Goal: Information Seeking & Learning: Learn about a topic

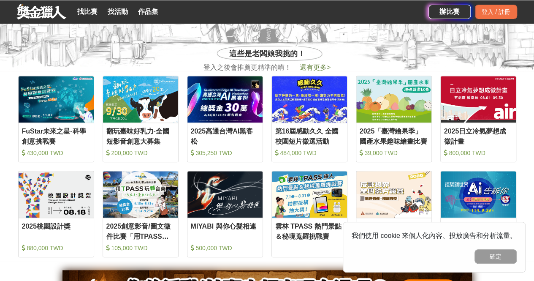
scroll to position [330, 0]
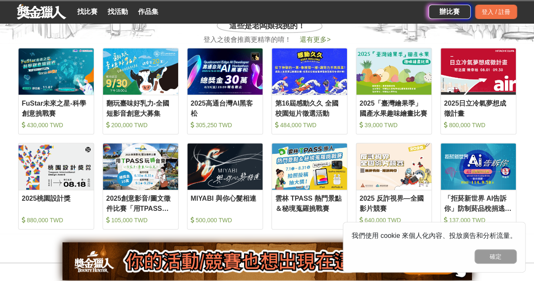
drag, startPoint x: 540, startPoint y: 14, endPoint x: 540, endPoint y: 64, distance: 49.8
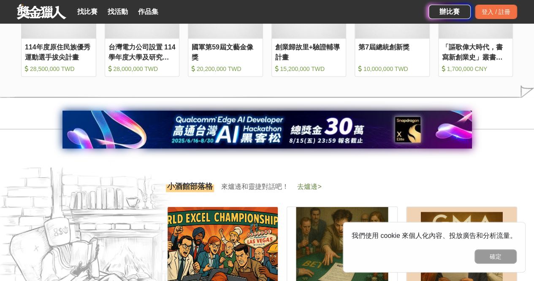
scroll to position [54, 0]
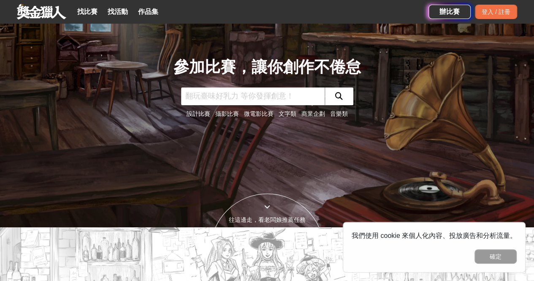
click at [272, 96] on input "text" at bounding box center [253, 96] width 144 height 18
type input "教案"
click button "submit" at bounding box center [339, 96] width 29 height 18
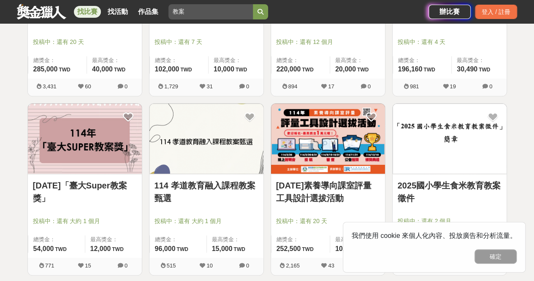
scroll to position [272, 0]
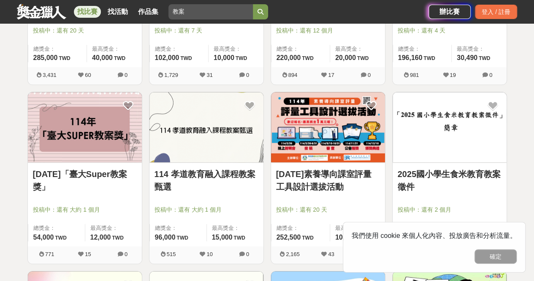
click at [220, 174] on link "114 孝道教育融入課程教案甄選" at bounding box center [207, 180] width 104 height 25
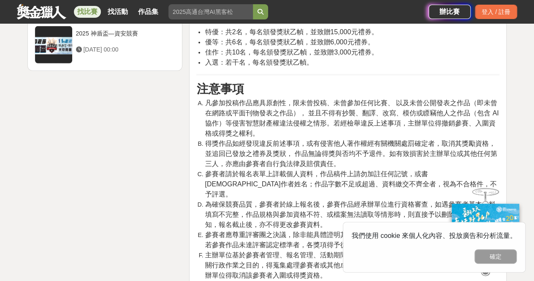
scroll to position [1222, 0]
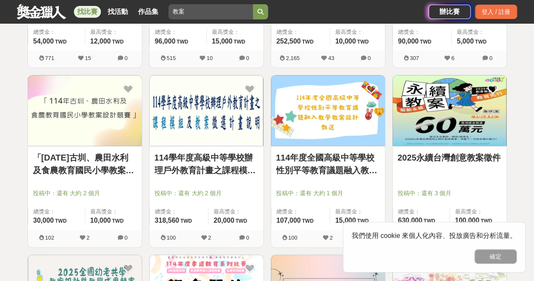
scroll to position [467, 0]
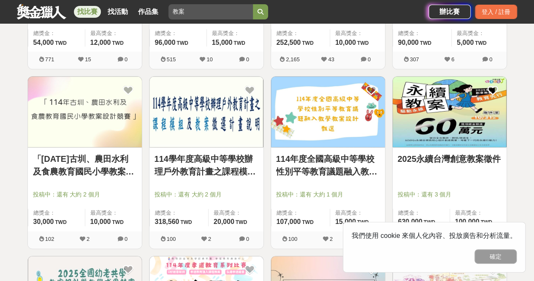
click at [326, 148] on div "114年度全國高級中等學校性別平等教育議題融入教學教案設計甄選 投稿中：還有 大約 1 個月 總獎金： 107,000 107,000 TWD 最高獎金： 1…" at bounding box center [328, 189] width 114 height 84
click at [321, 162] on link "114年度全國高級中等學校性別平等教育議題融入教學教案設計甄選" at bounding box center [328, 164] width 104 height 25
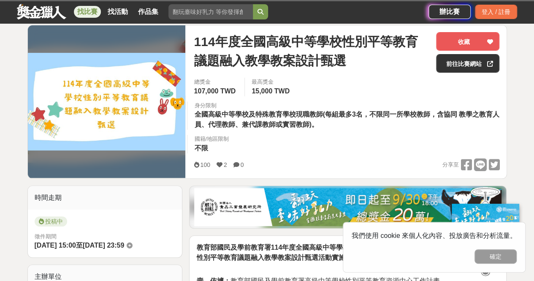
scroll to position [106, 0]
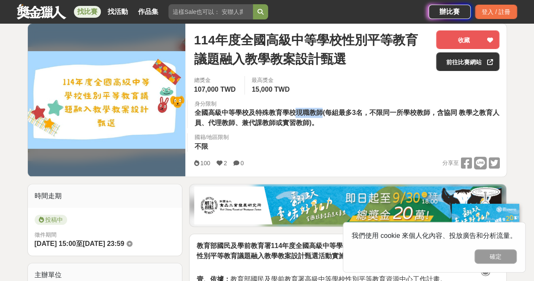
drag, startPoint x: 297, startPoint y: 113, endPoint x: 322, endPoint y: 109, distance: 25.1
click at [322, 109] on span "全國高級中等學校及特殊教育學校現職教師(每組最多3名，不限同一所學校教師，含協同 教學之教育人員、代理教師、兼代課教師或實習教師)。" at bounding box center [346, 117] width 305 height 17
drag, startPoint x: 444, startPoint y: 113, endPoint x: 470, endPoint y: 111, distance: 26.7
click at [470, 111] on span "全國高級中等學校及特殊教育學校現職教師(每組最多3名，不限同一所學校教師，含協同 教學之教育人員、代理教師、兼代課教師或實習教師)。" at bounding box center [346, 117] width 305 height 17
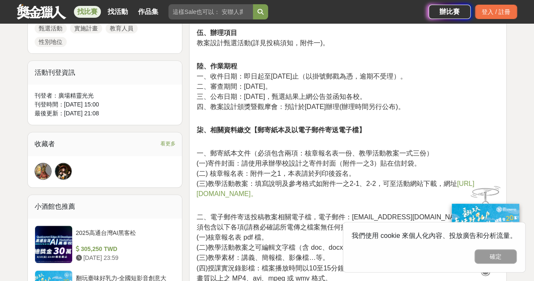
scroll to position [546, 0]
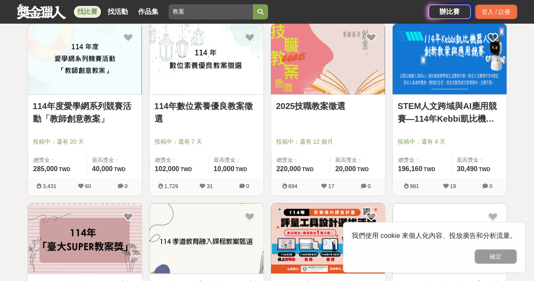
scroll to position [163, 0]
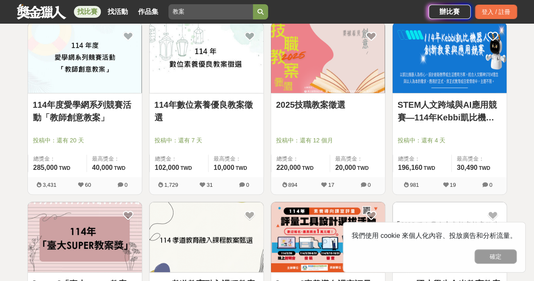
click at [113, 73] on img at bounding box center [85, 57] width 114 height 71
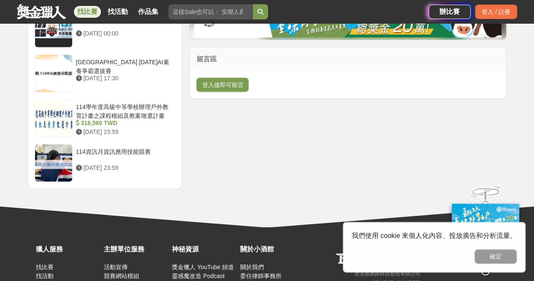
scroll to position [1152, 0]
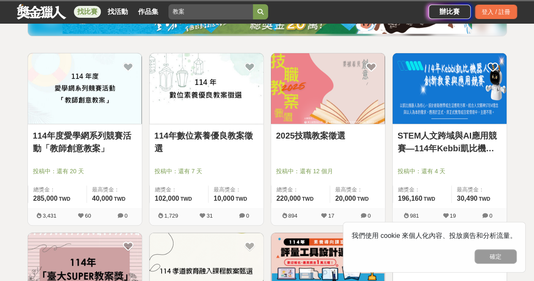
scroll to position [137, 0]
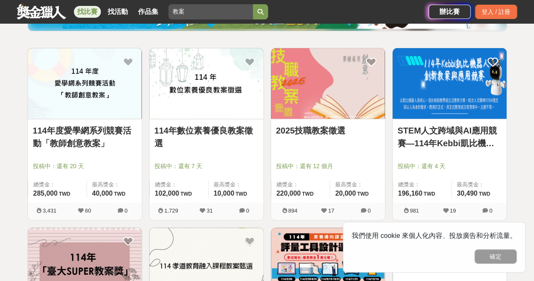
click at [215, 127] on link "114年數位素養優良教案徵選" at bounding box center [207, 136] width 104 height 25
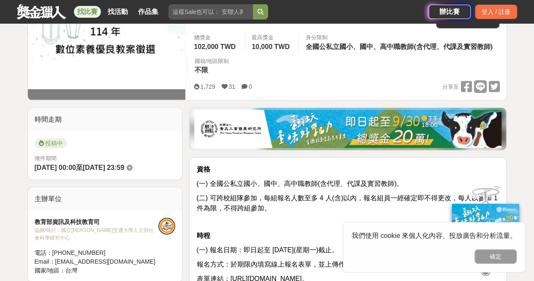
scroll to position [16, 0]
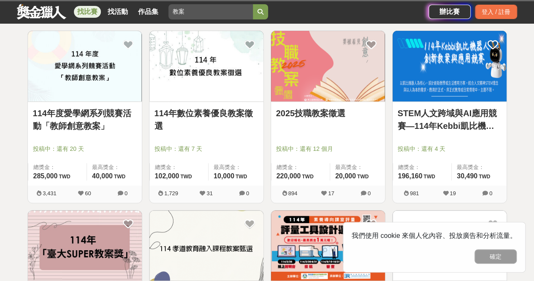
scroll to position [172, 0]
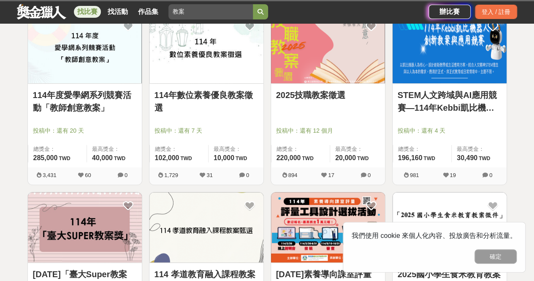
click at [466, 109] on link "STEM人文跨域與AI應用競賽—114年Kebbi凱比機器人創新教案與應用競賽" at bounding box center [450, 101] width 104 height 25
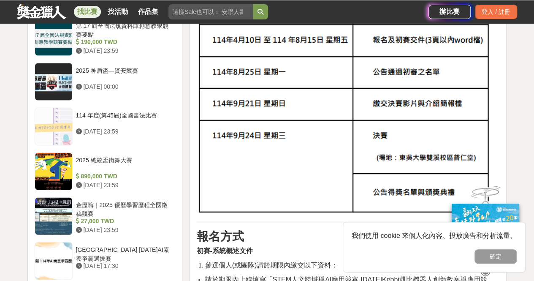
scroll to position [1054, 0]
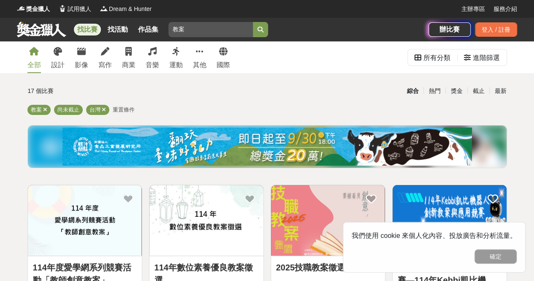
click at [95, 205] on img at bounding box center [85, 220] width 114 height 71
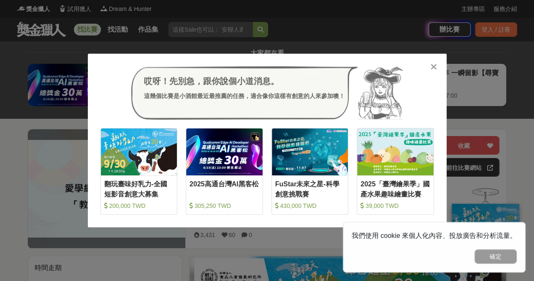
click at [430, 63] on div at bounding box center [434, 66] width 8 height 8
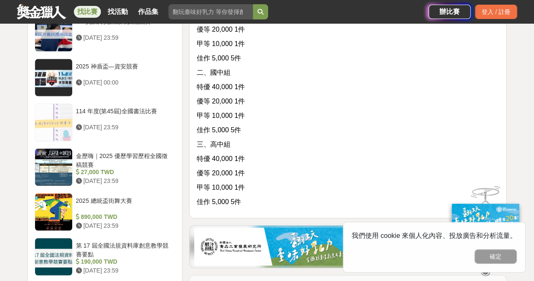
scroll to position [277, 0]
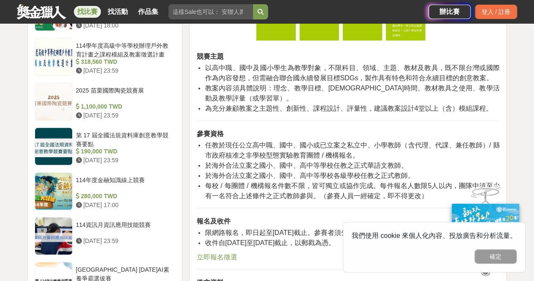
scroll to position [772, 0]
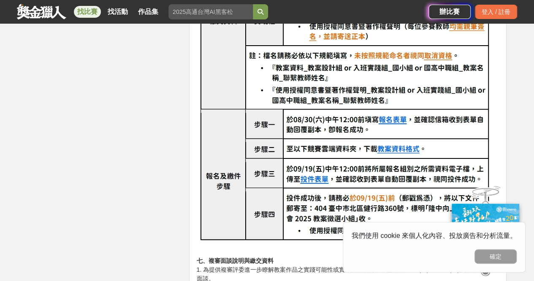
scroll to position [1396, 0]
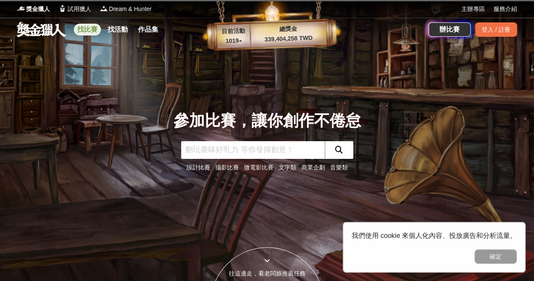
click at [88, 32] on link "找比賽" at bounding box center [87, 30] width 27 height 12
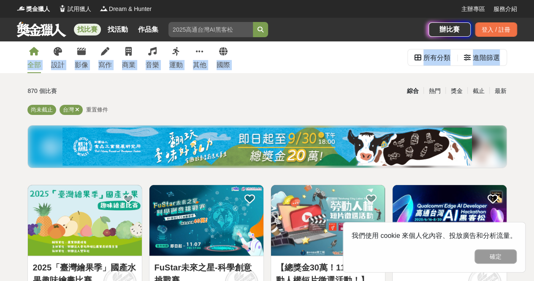
drag, startPoint x: 532, startPoint y: 36, endPoint x: 539, endPoint y: 51, distance: 16.4
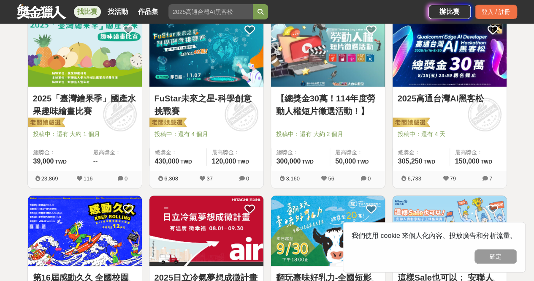
scroll to position [171, 0]
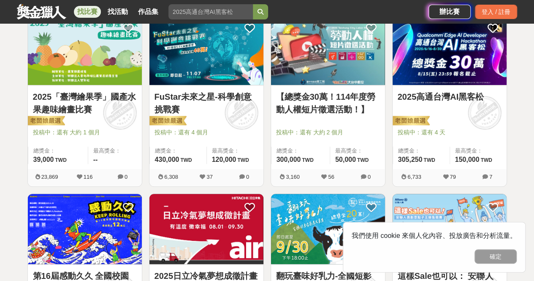
click at [484, 98] on link "2025高通台灣AI黑客松" at bounding box center [450, 96] width 104 height 13
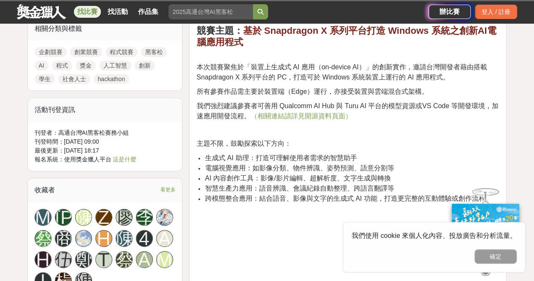
scroll to position [503, 0]
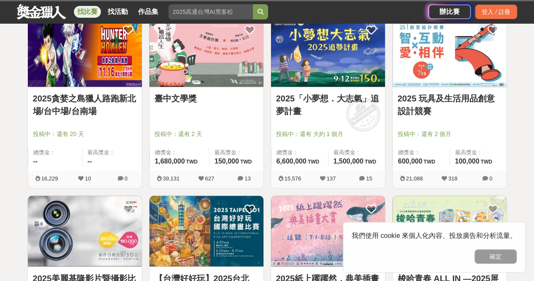
scroll to position [529, 0]
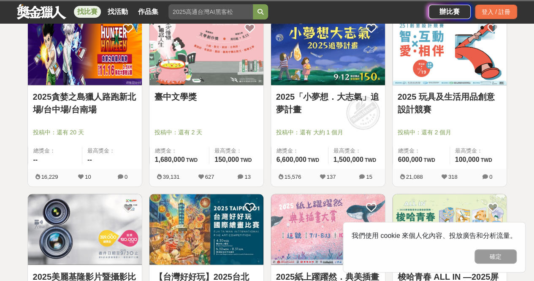
click at [306, 98] on link "2025「小夢想．大志氣」追夢計畫" at bounding box center [328, 102] width 104 height 25
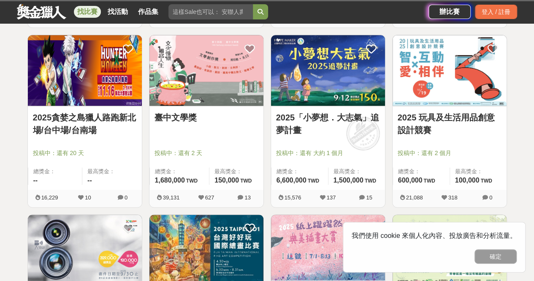
scroll to position [507, 0]
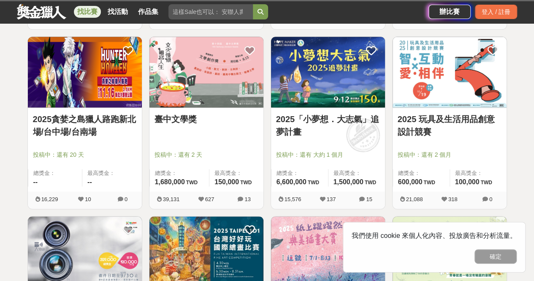
click at [308, 113] on link "2025「小夢想．大志氣」追夢計畫" at bounding box center [328, 125] width 104 height 25
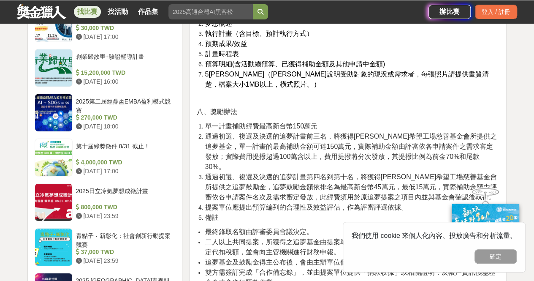
scroll to position [1192, 0]
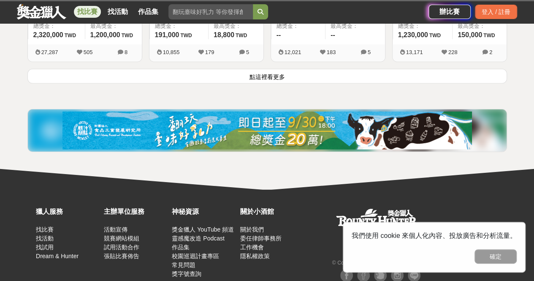
scroll to position [1193, 0]
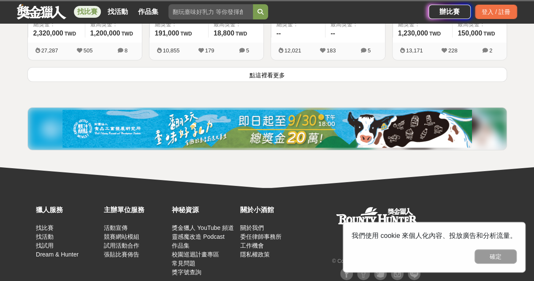
click at [395, 74] on button "點這裡看更多" at bounding box center [267, 74] width 480 height 15
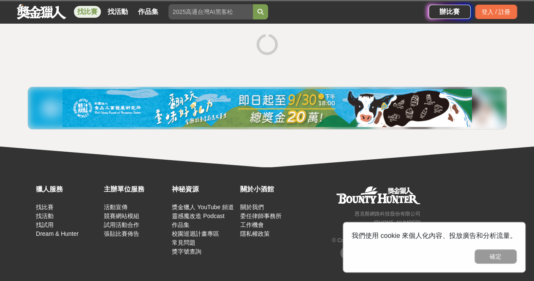
scroll to position [1234, 0]
